Goal: Information Seeking & Learning: Learn about a topic

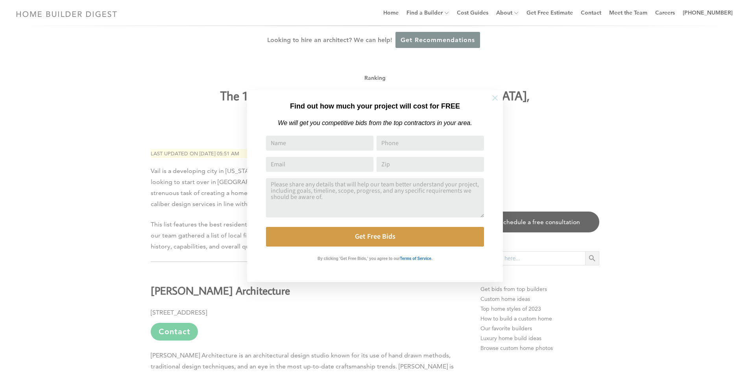
click at [494, 100] on icon at bounding box center [495, 98] width 9 height 9
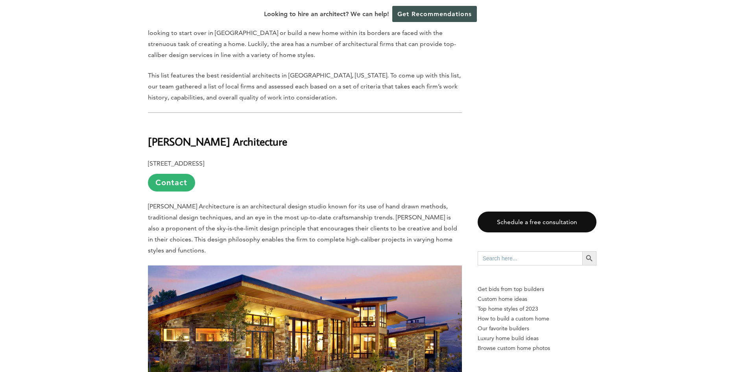
scroll to position [118, 0]
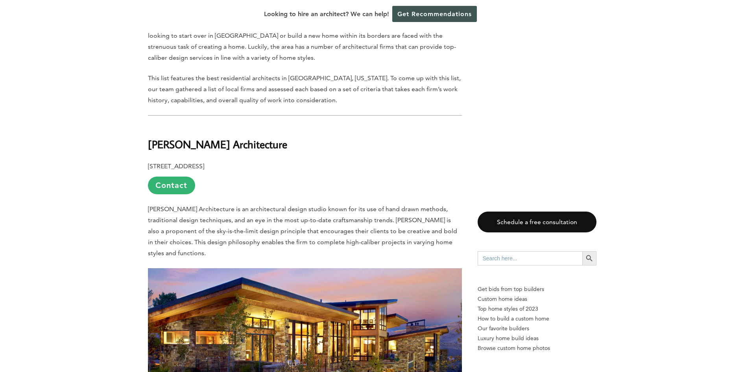
click at [222, 126] on h2 "[PERSON_NAME] Architecture" at bounding box center [305, 138] width 314 height 27
drag, startPoint x: 222, startPoint y: 126, endPoint x: 212, endPoint y: 126, distance: 10.6
copy div "[PERSON_NAME] Architecture"
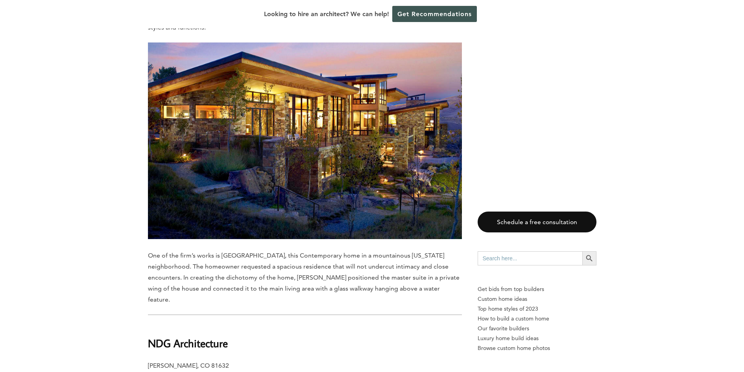
scroll to position [393, 0]
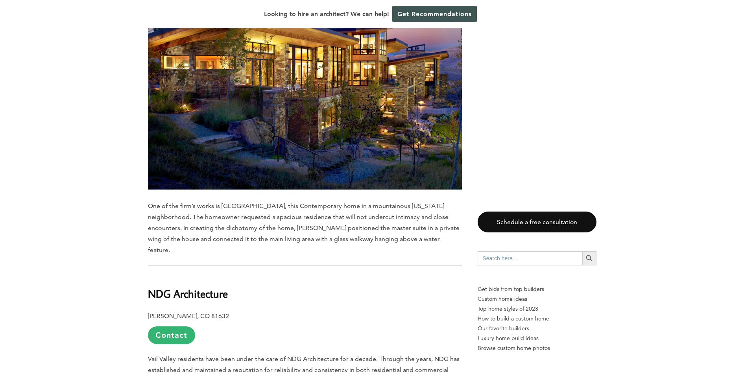
click at [202, 275] on h2 "NDG Architecture" at bounding box center [305, 288] width 314 height 27
drag, startPoint x: 202, startPoint y: 251, endPoint x: 190, endPoint y: 251, distance: 11.4
copy div "NDG Architecture"
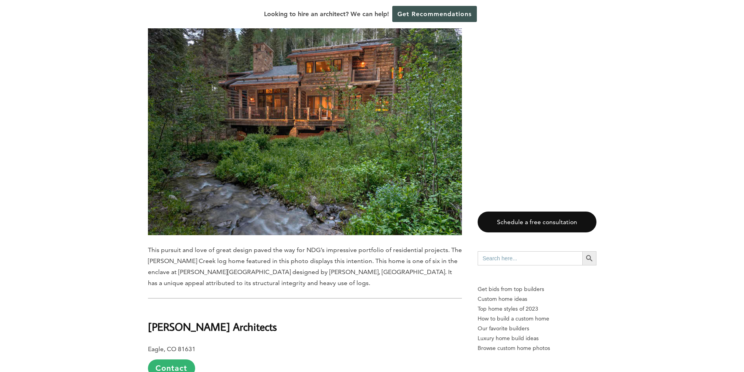
scroll to position [905, 0]
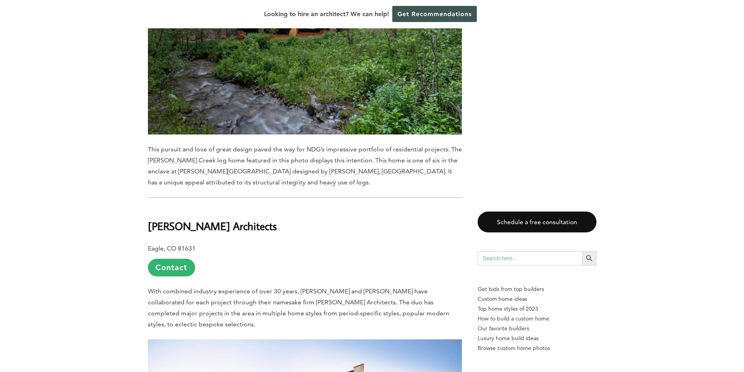
click at [218, 219] on b "[PERSON_NAME] Architects" at bounding box center [212, 226] width 129 height 14
drag, startPoint x: 218, startPoint y: 174, endPoint x: 199, endPoint y: 174, distance: 19.3
copy div "[PERSON_NAME] Architects"
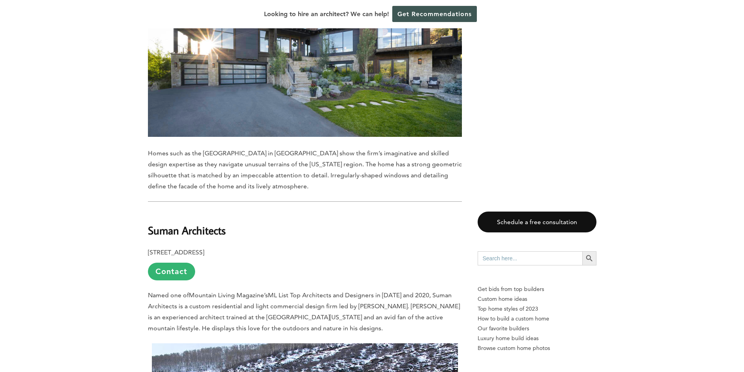
scroll to position [1298, 0]
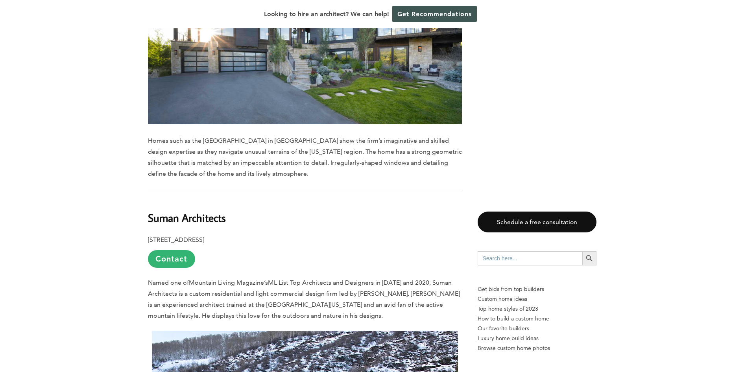
click at [215, 199] on h2 "Suman Architects" at bounding box center [305, 212] width 314 height 27
click at [213, 199] on h2 "Suman Architects" at bounding box center [305, 212] width 314 height 27
click at [193, 199] on h2 "Suman Architects" at bounding box center [305, 212] width 314 height 27
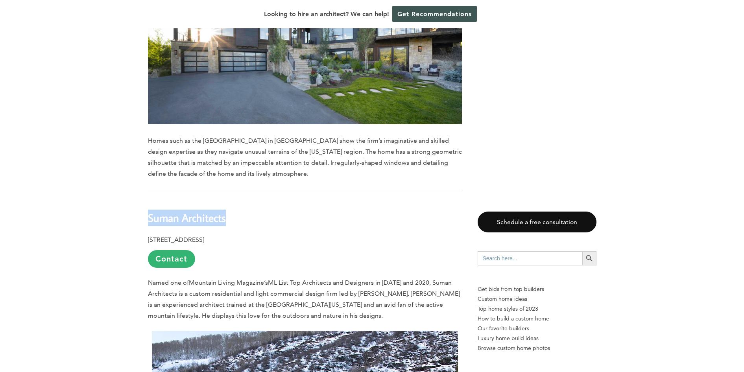
click at [193, 199] on h2 "Suman Architects" at bounding box center [305, 212] width 314 height 27
copy div "Suman Architects"
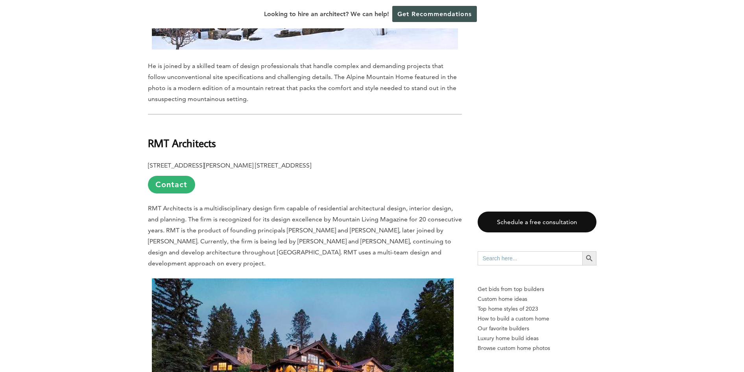
scroll to position [1810, 0]
click at [200, 124] on h2 "RMT Architects" at bounding box center [305, 137] width 314 height 27
copy div "RMT Architects"
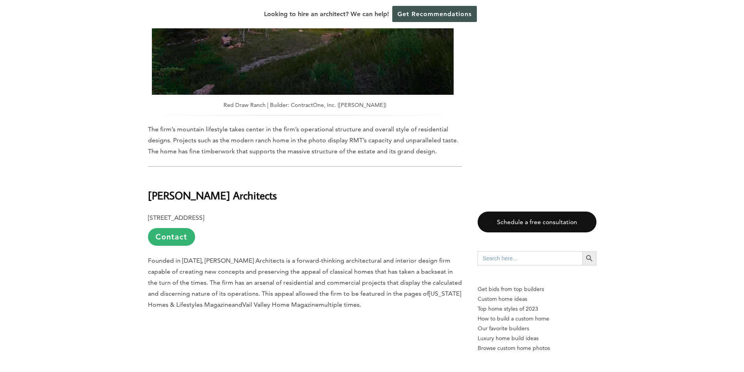
scroll to position [2203, 0]
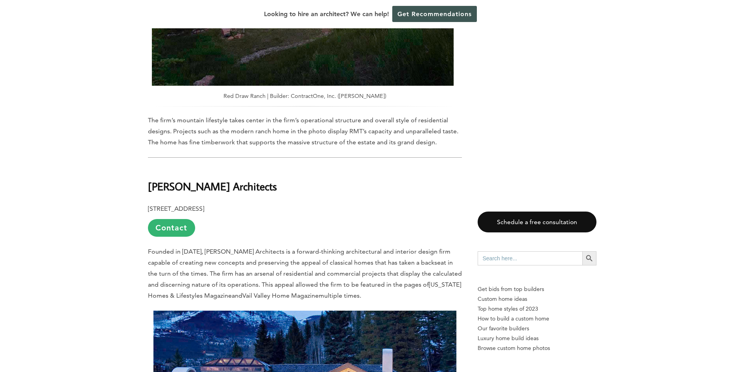
click at [225, 167] on h2 "[PERSON_NAME] Architects" at bounding box center [305, 180] width 314 height 27
drag, startPoint x: 225, startPoint y: 109, endPoint x: 219, endPoint y: 110, distance: 5.6
copy div "[PERSON_NAME] Architects"
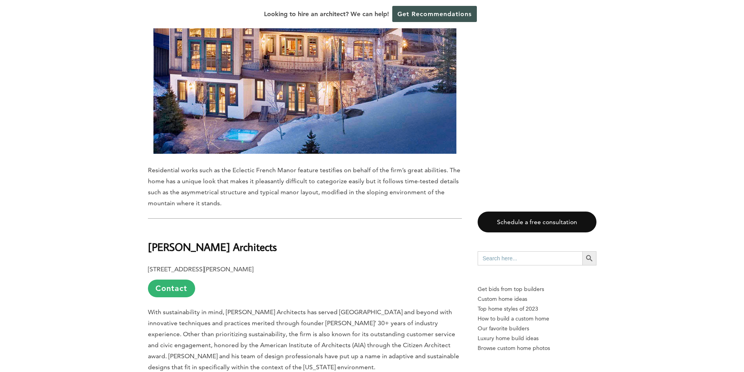
scroll to position [2597, 0]
click at [187, 228] on h2 "[PERSON_NAME] Architects" at bounding box center [305, 241] width 314 height 27
copy div "[PERSON_NAME] Architects"
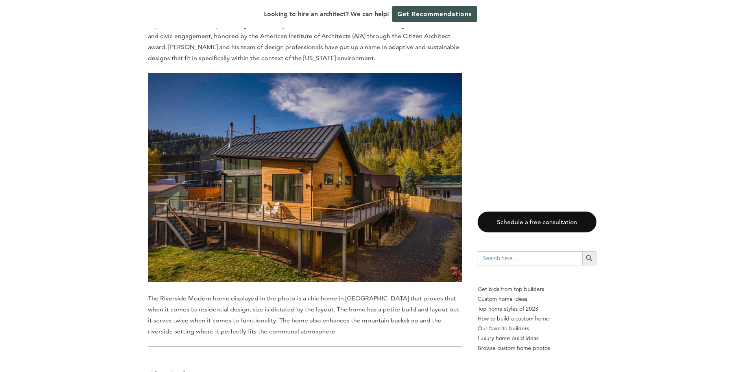
scroll to position [3030, 0]
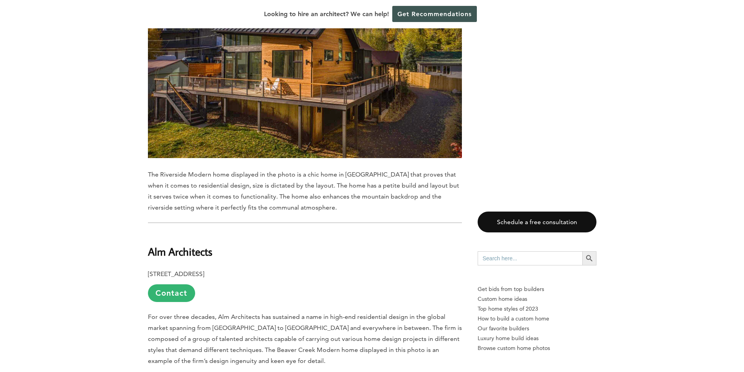
click at [190, 233] on h2 "Alm Architects" at bounding box center [305, 246] width 314 height 27
copy div "Alm Architects"
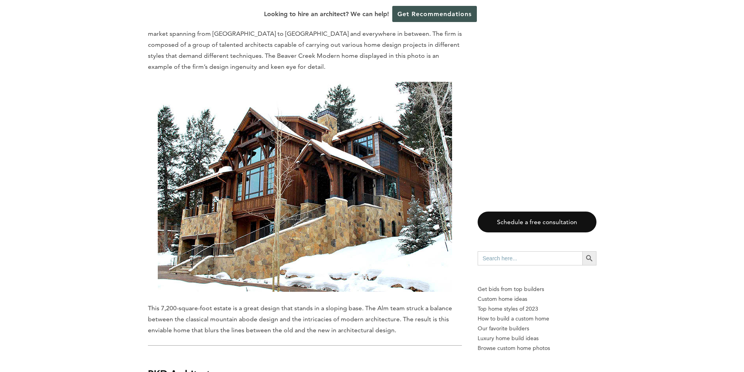
scroll to position [3462, 0]
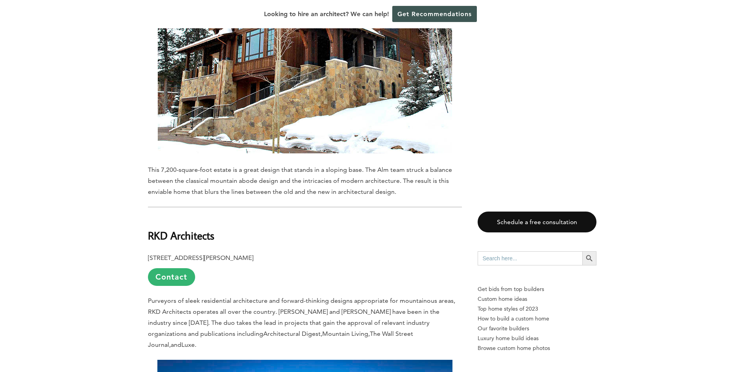
click at [185, 217] on h2 "RKD Architects" at bounding box center [305, 230] width 314 height 27
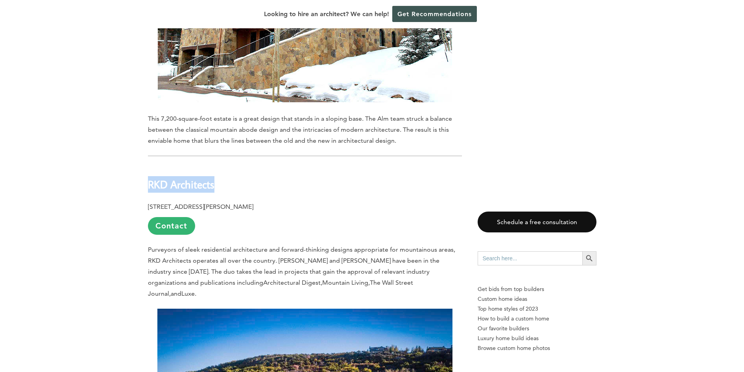
scroll to position [3659, 0]
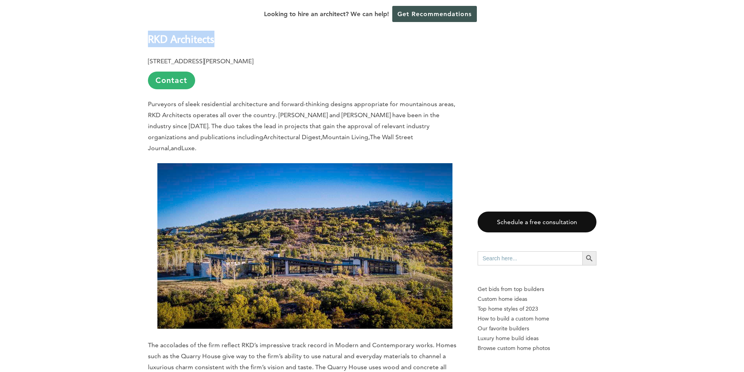
copy div "RKD Architects"
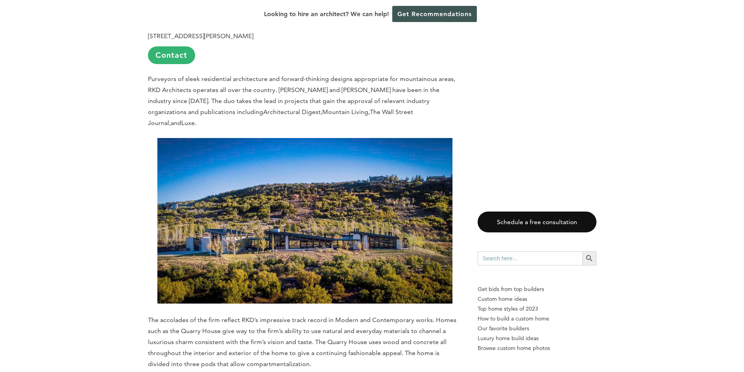
scroll to position [3856, 0]
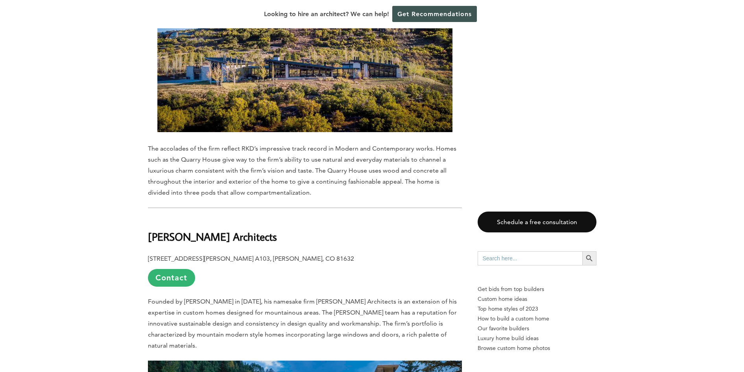
click at [198, 218] on h2 "[PERSON_NAME] Architects" at bounding box center [305, 231] width 314 height 27
copy div "[PERSON_NAME] Architects"
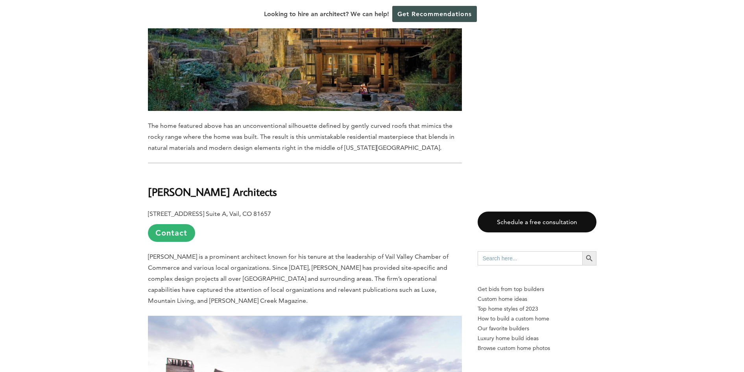
scroll to position [4289, 0]
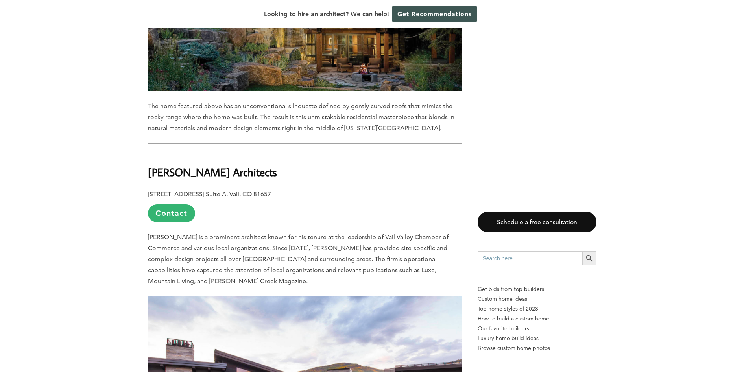
click at [202, 153] on h2 "[PERSON_NAME] Architects" at bounding box center [305, 166] width 314 height 27
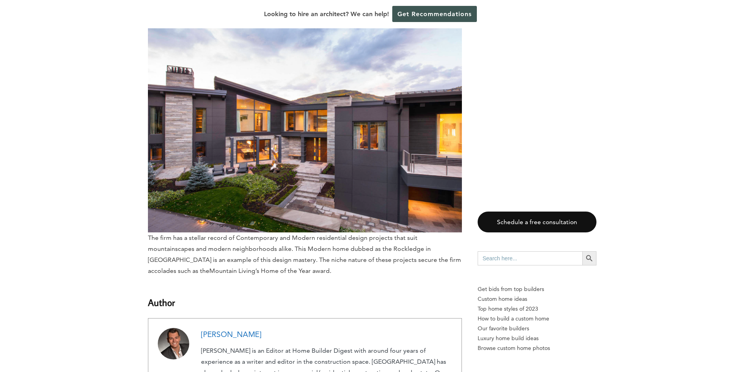
scroll to position [4604, 0]
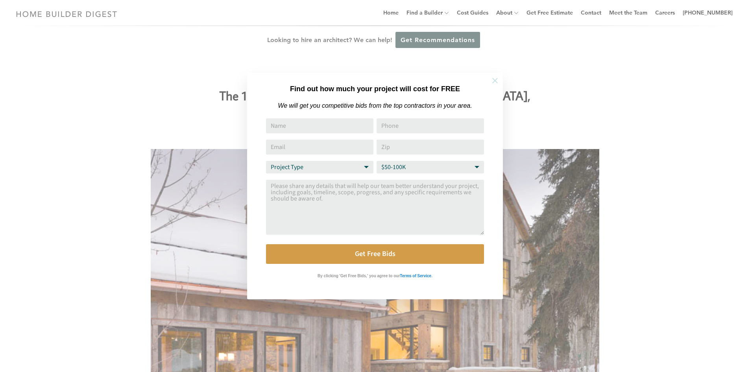
click at [493, 78] on icon at bounding box center [495, 80] width 9 height 9
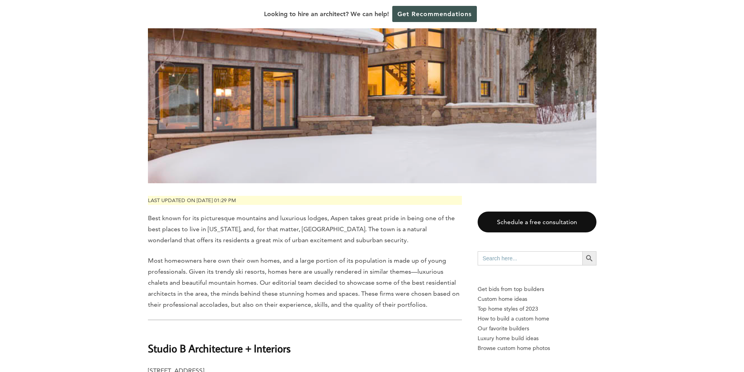
scroll to position [472, 0]
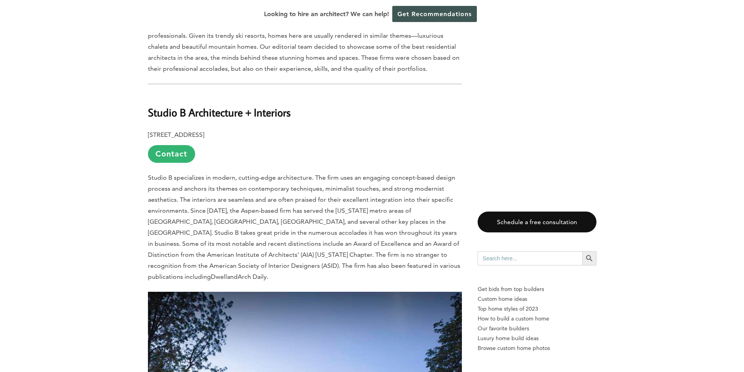
click at [263, 105] on b "Studio B Architecture + Interiors" at bounding box center [219, 112] width 143 height 14
copy div "Studio B Architecture + Interiors"
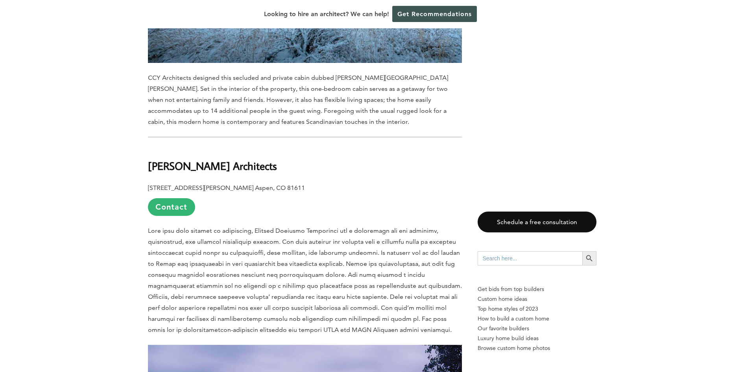
scroll to position [1377, 0]
click at [239, 159] on b "Charles Cunniffe Architects" at bounding box center [212, 166] width 129 height 14
drag, startPoint x: 239, startPoint y: 127, endPoint x: 225, endPoint y: 126, distance: 14.2
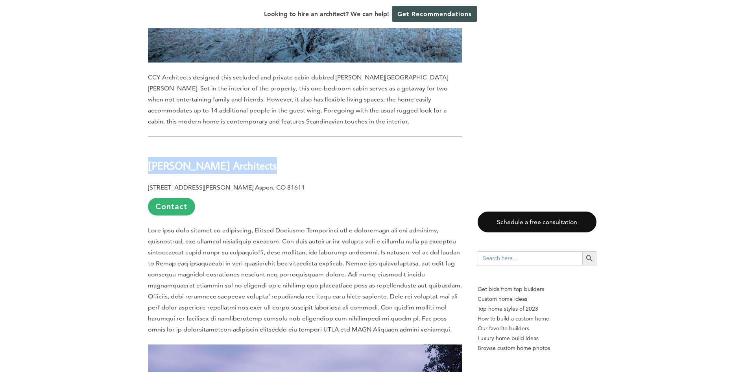
copy div "Charles Cunniffe Architects"
